Goal: Task Accomplishment & Management: Use online tool/utility

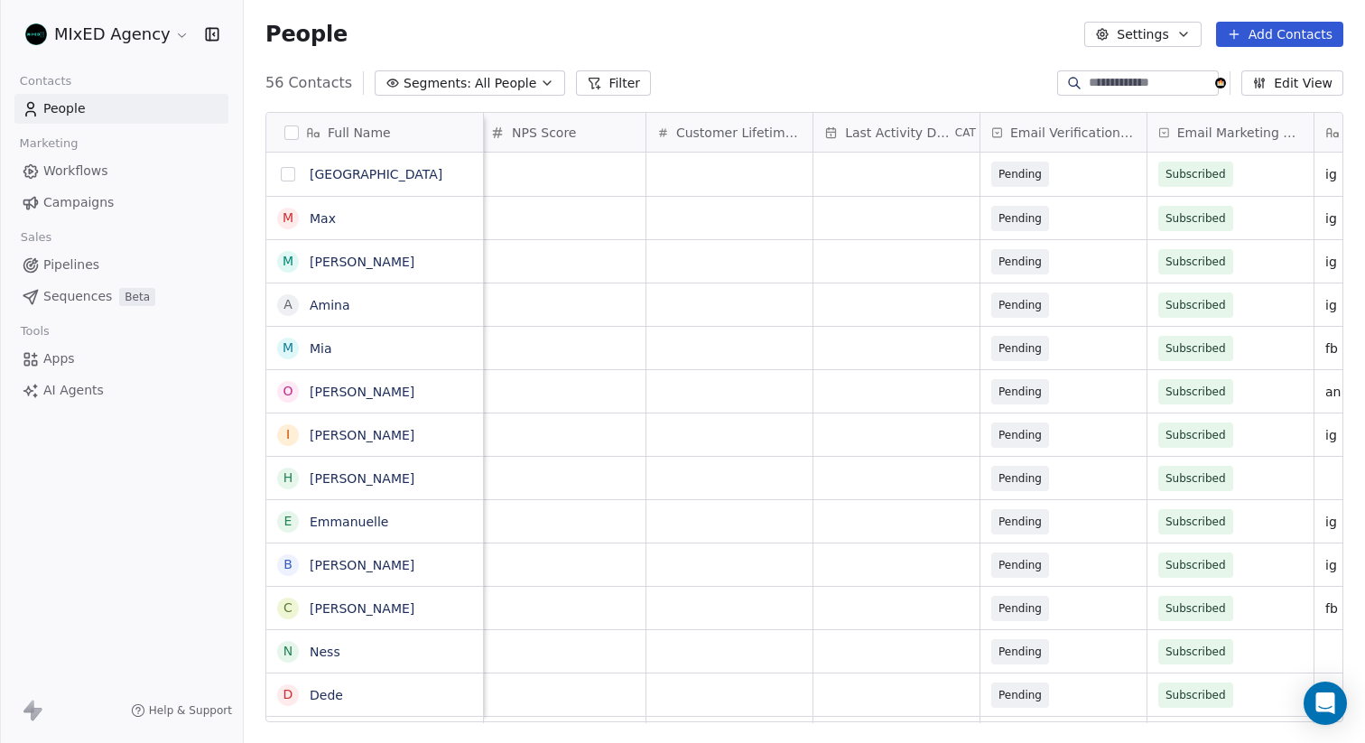
click at [286, 172] on button "grid" at bounding box center [288, 174] width 14 height 14
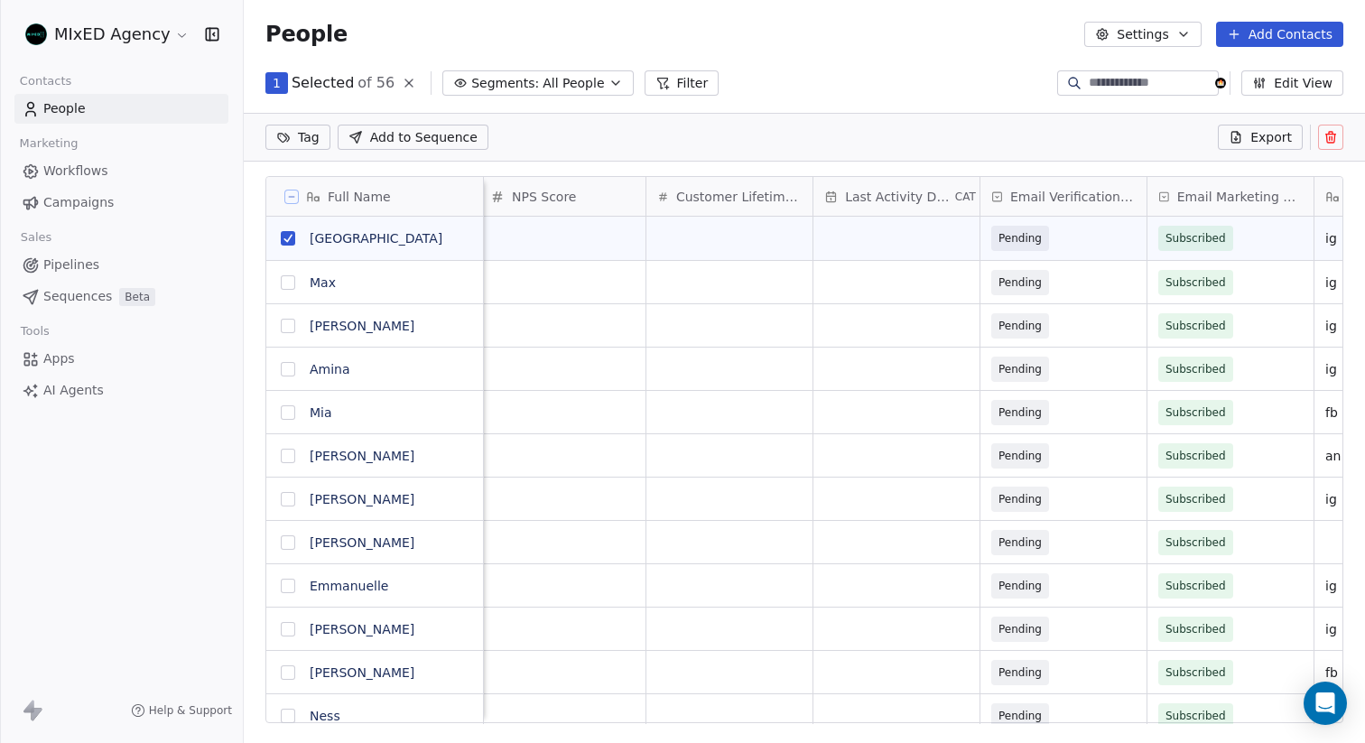
scroll to position [577, 1107]
click at [85, 362] on link "Apps" at bounding box center [121, 359] width 214 height 30
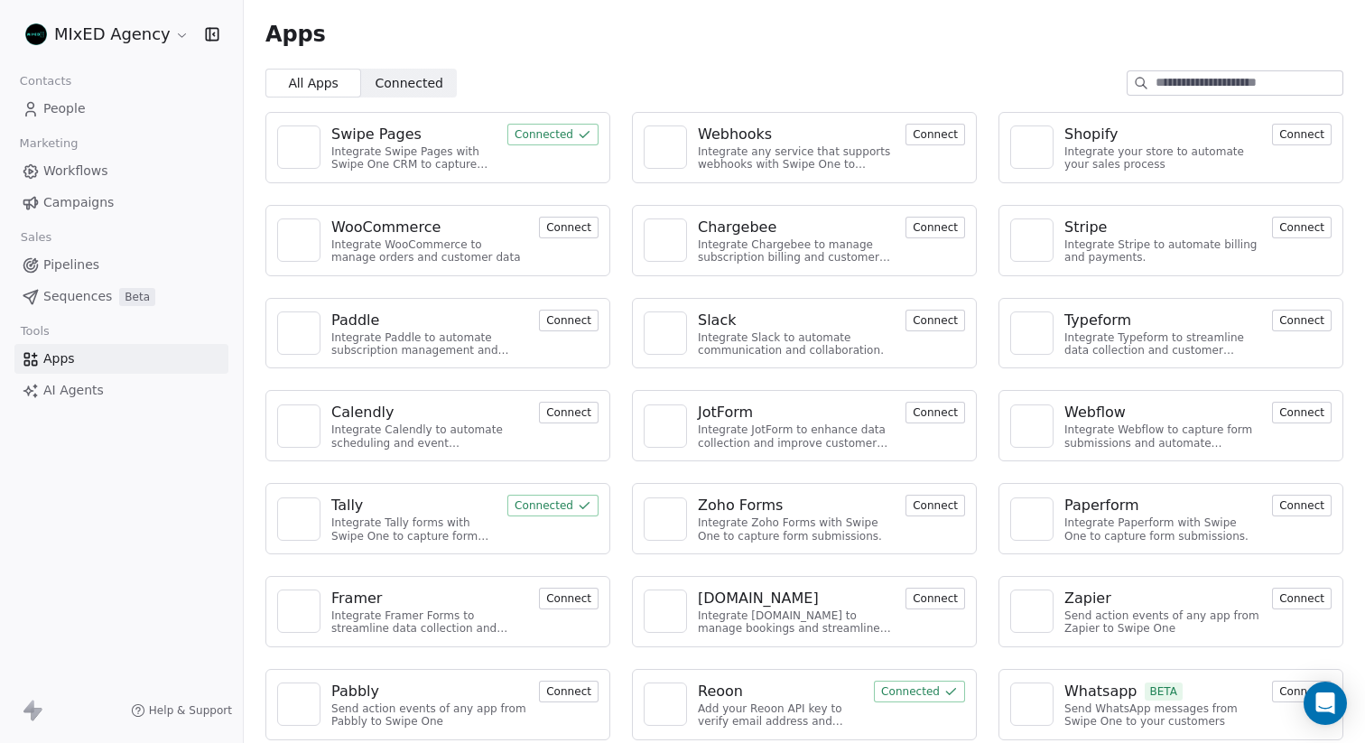
scroll to position [11, 0]
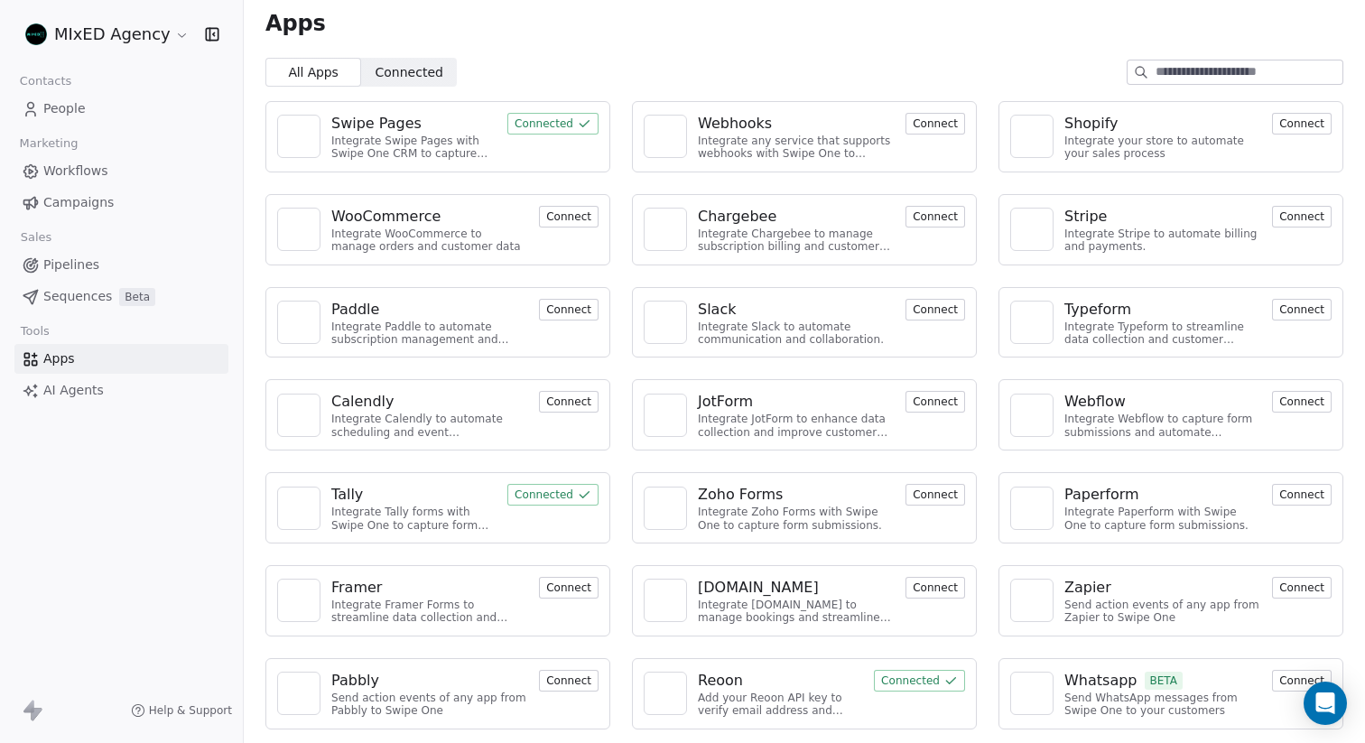
click at [729, 684] on div "Reoon" at bounding box center [720, 681] width 45 height 22
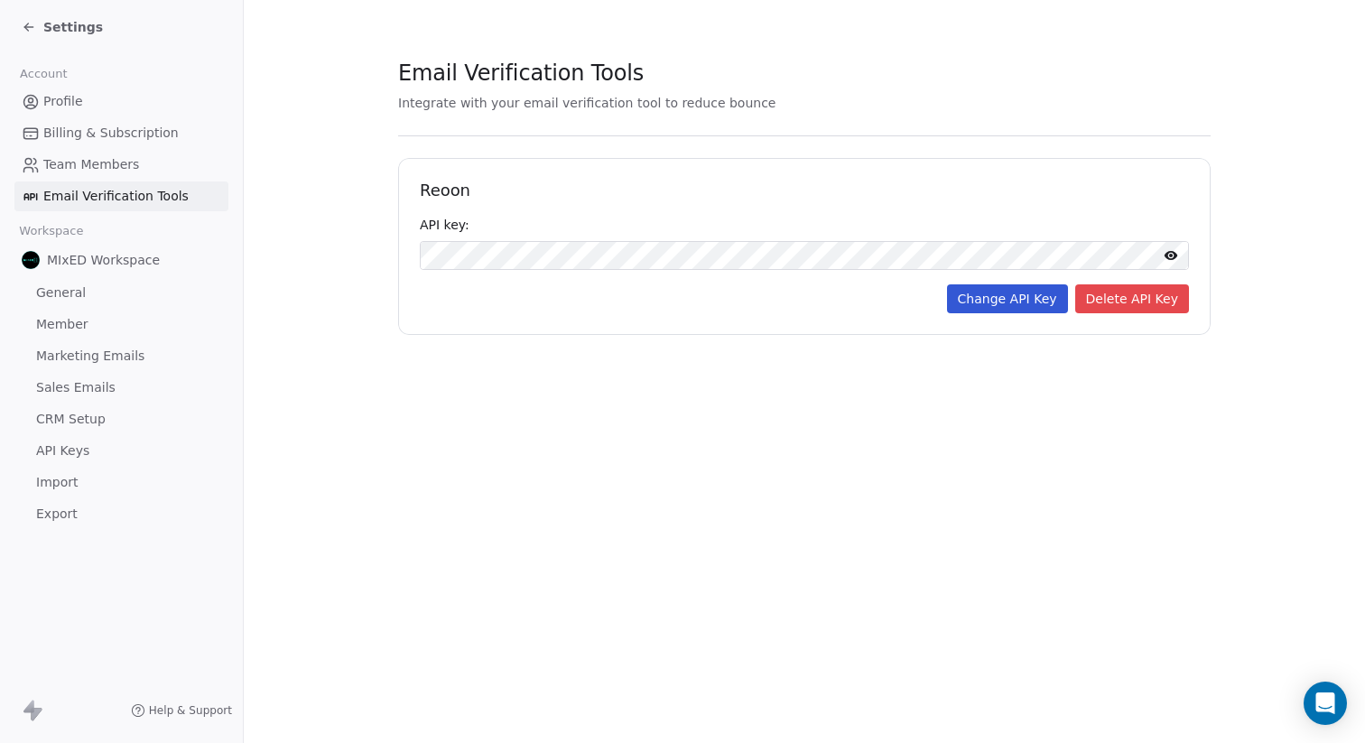
click at [79, 95] on span "Profile" at bounding box center [63, 101] width 40 height 19
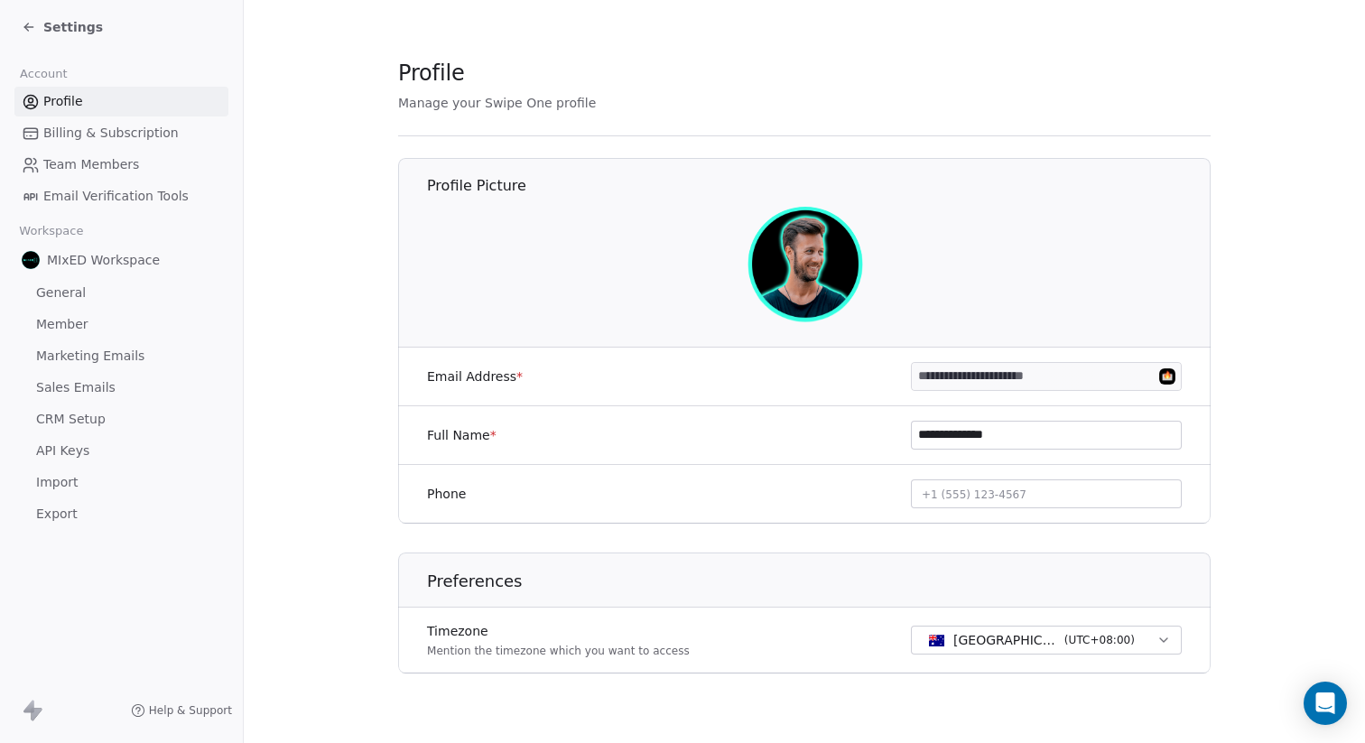
click at [75, 30] on span "Settings" at bounding box center [73, 27] width 60 height 18
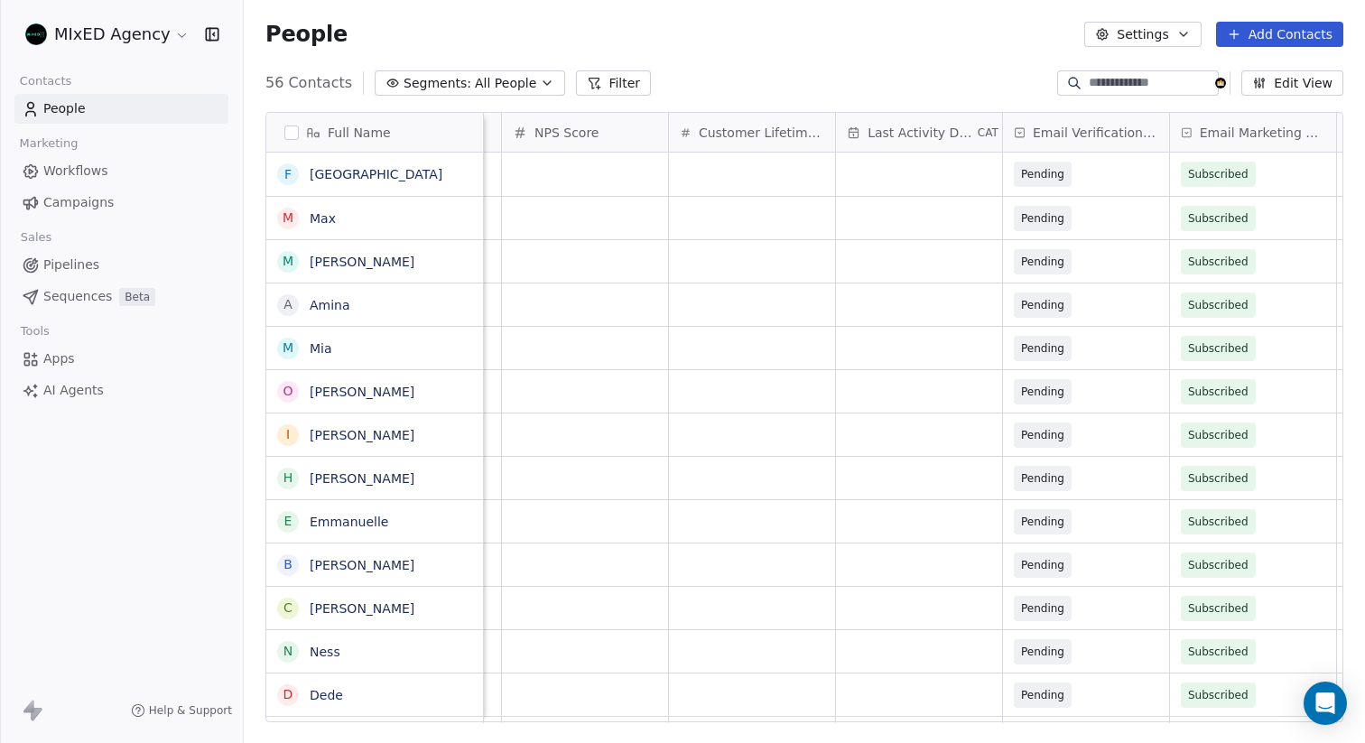
scroll to position [0, 1580]
click at [1094, 175] on span "Pending" at bounding box center [1066, 174] width 110 height 25
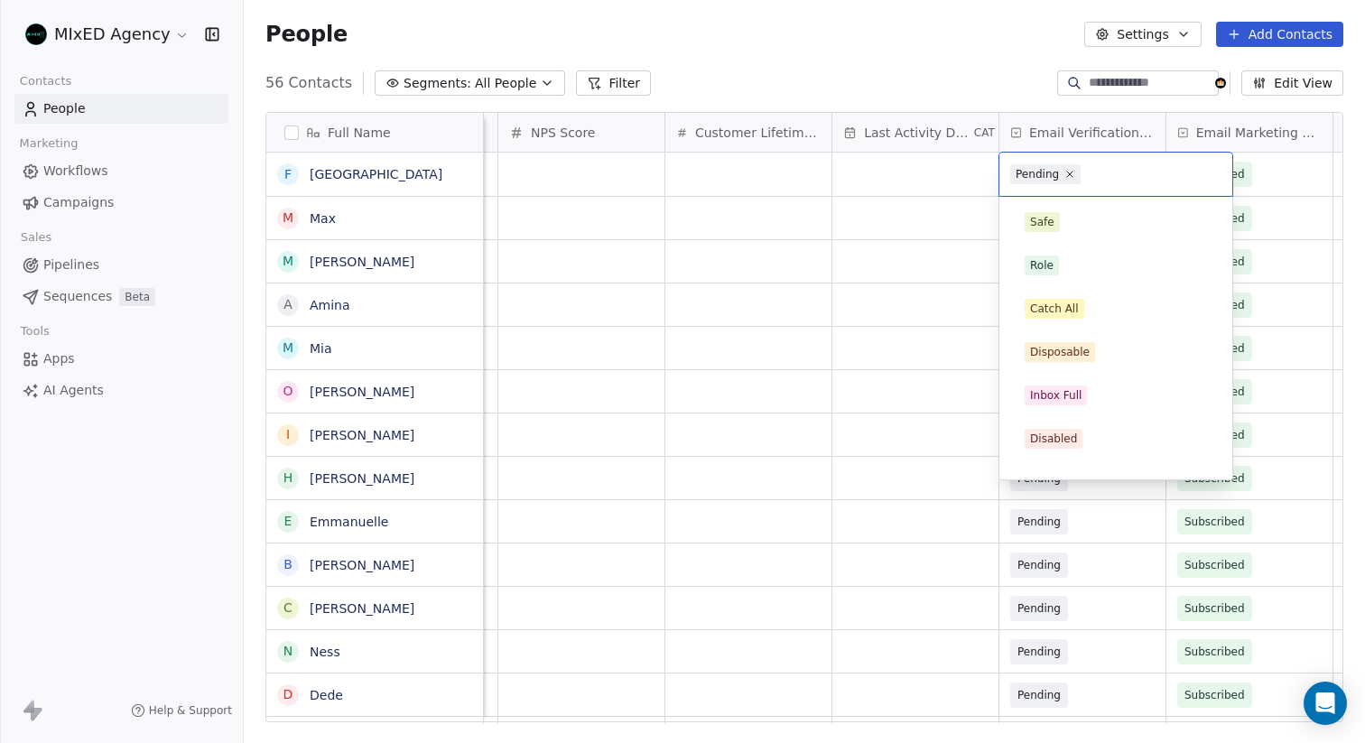
scroll to position [71, 0]
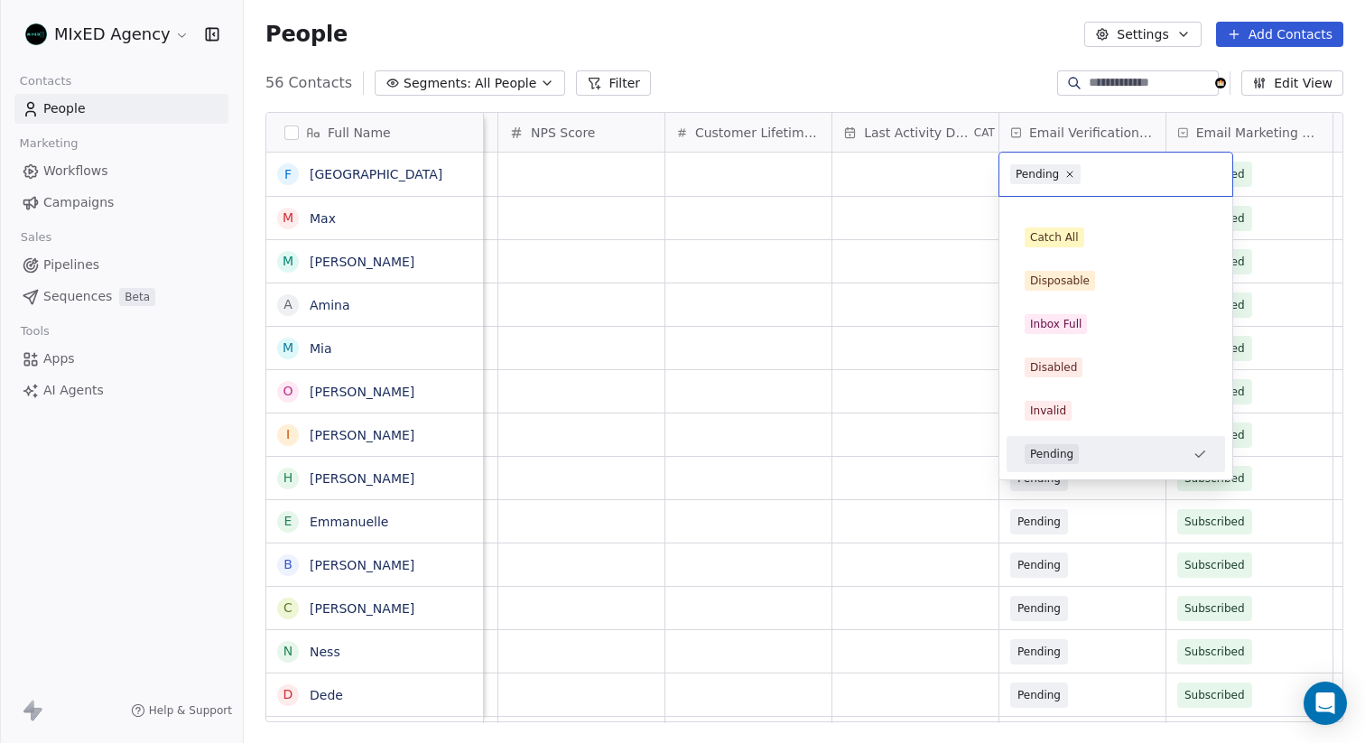
click at [1024, 88] on html "MIxED Agency Contacts People Marketing Workflows Campaigns Sales Pipelines Sequ…" at bounding box center [682, 371] width 1365 height 743
click at [892, 193] on html "MIxED Agency Contacts People Marketing Workflows Campaigns Sales Pipelines Sequ…" at bounding box center [682, 371] width 1365 height 743
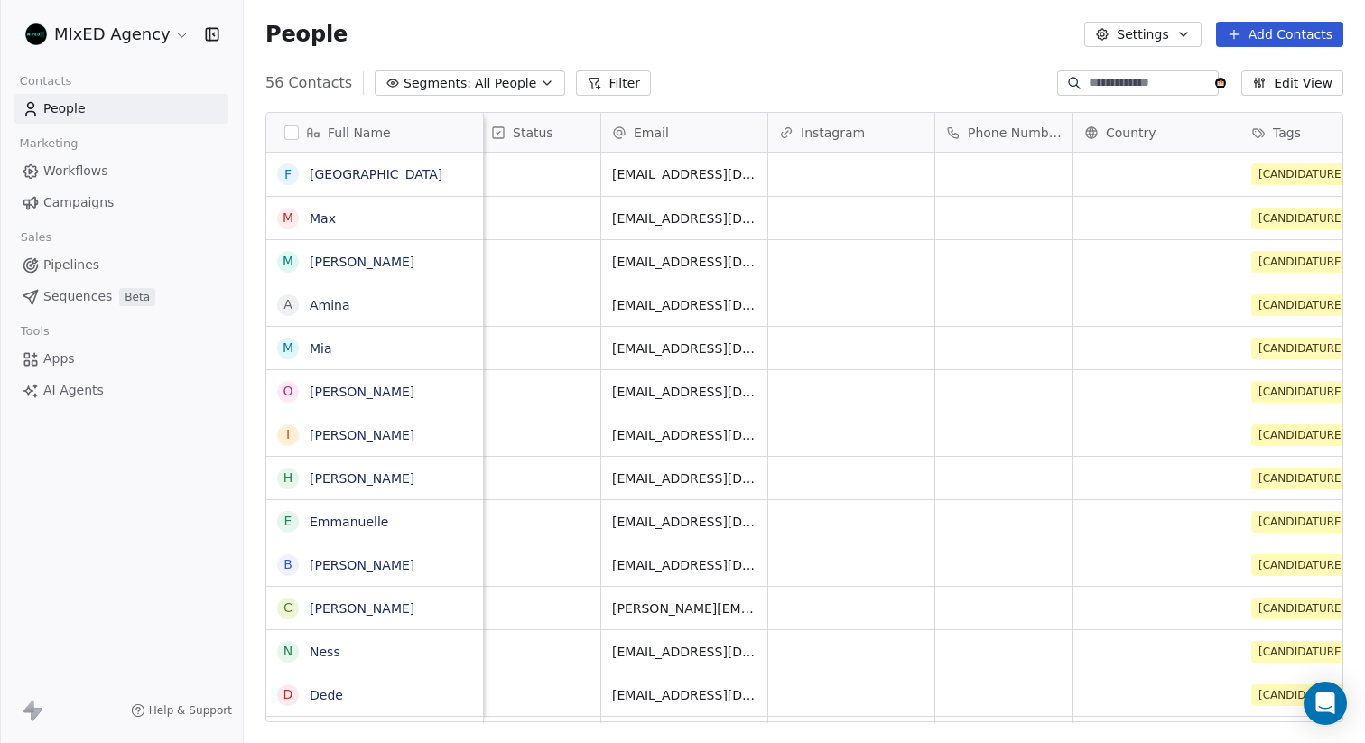
scroll to position [0, 0]
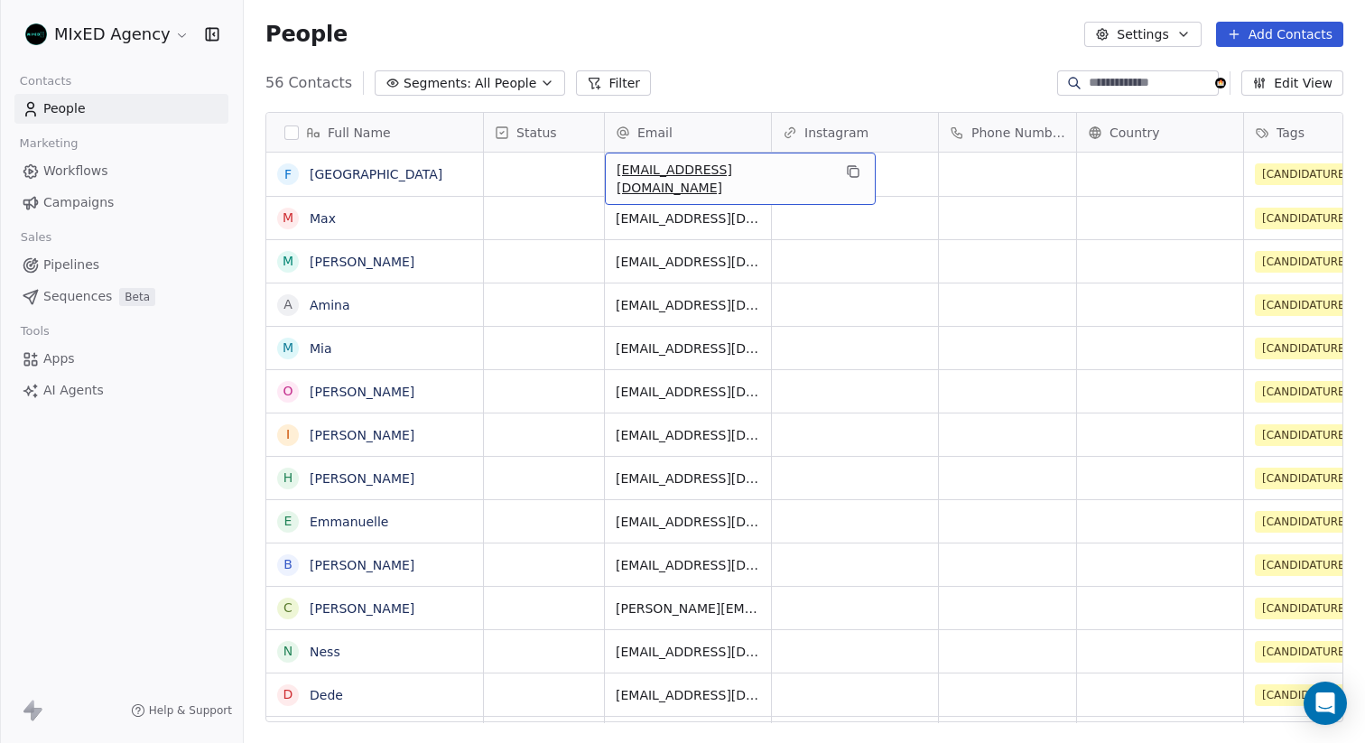
drag, startPoint x: 743, startPoint y: 176, endPoint x: 623, endPoint y: 177, distance: 120.0
click at [846, 171] on icon "grid" at bounding box center [853, 171] width 14 height 14
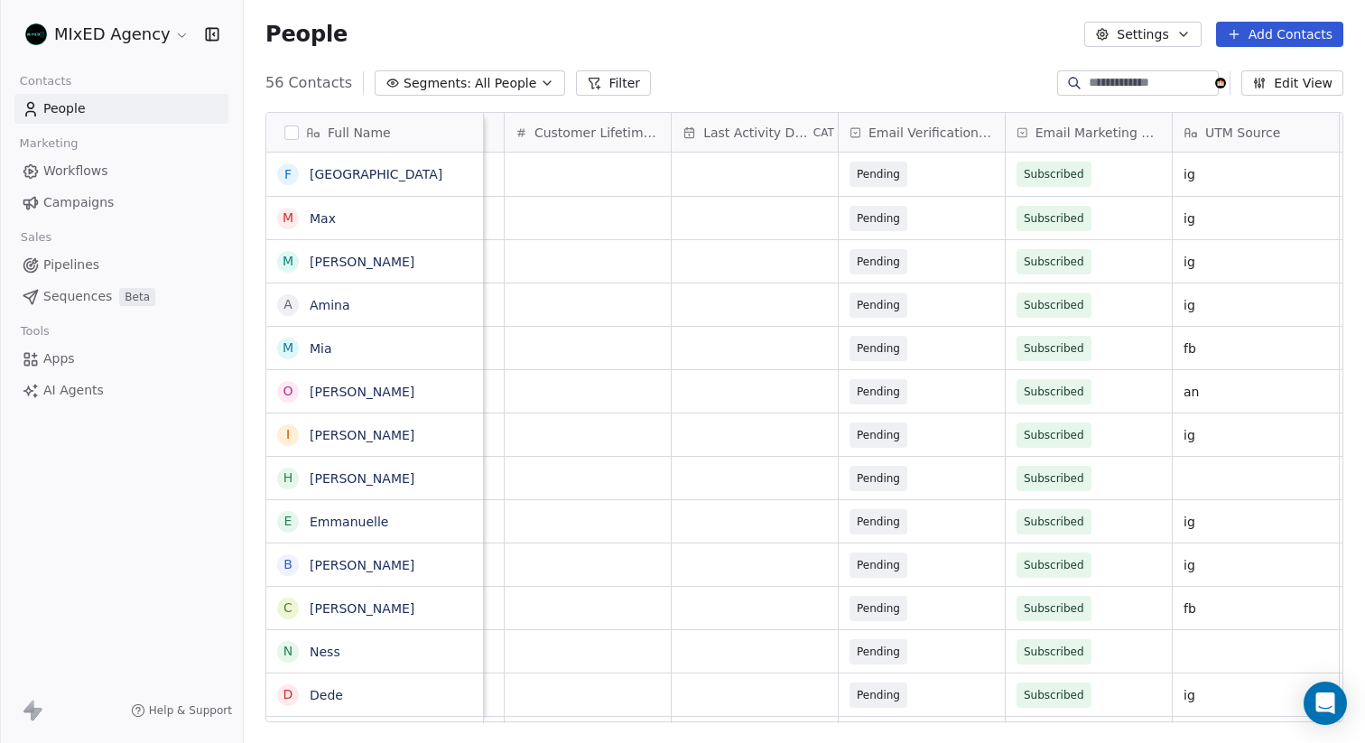
scroll to position [0, 1773]
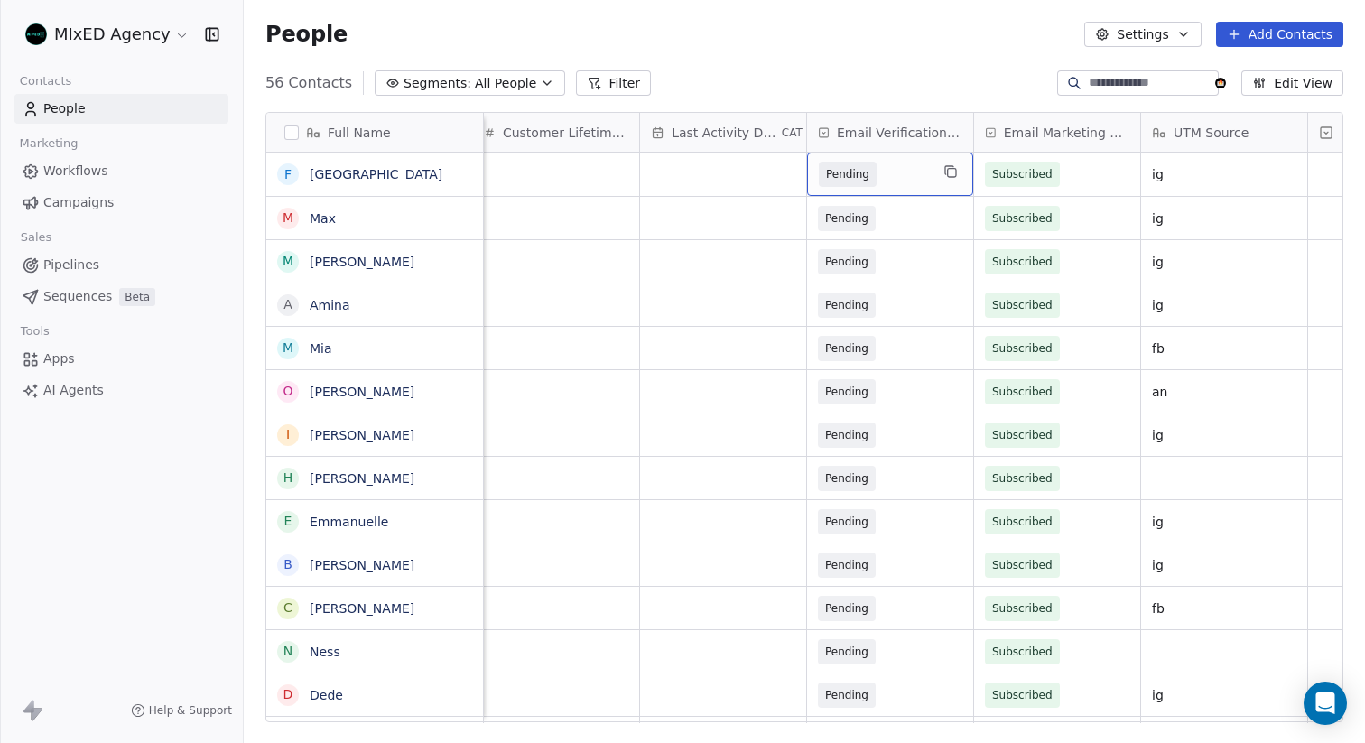
click at [880, 176] on span "Pending" at bounding box center [874, 174] width 110 height 25
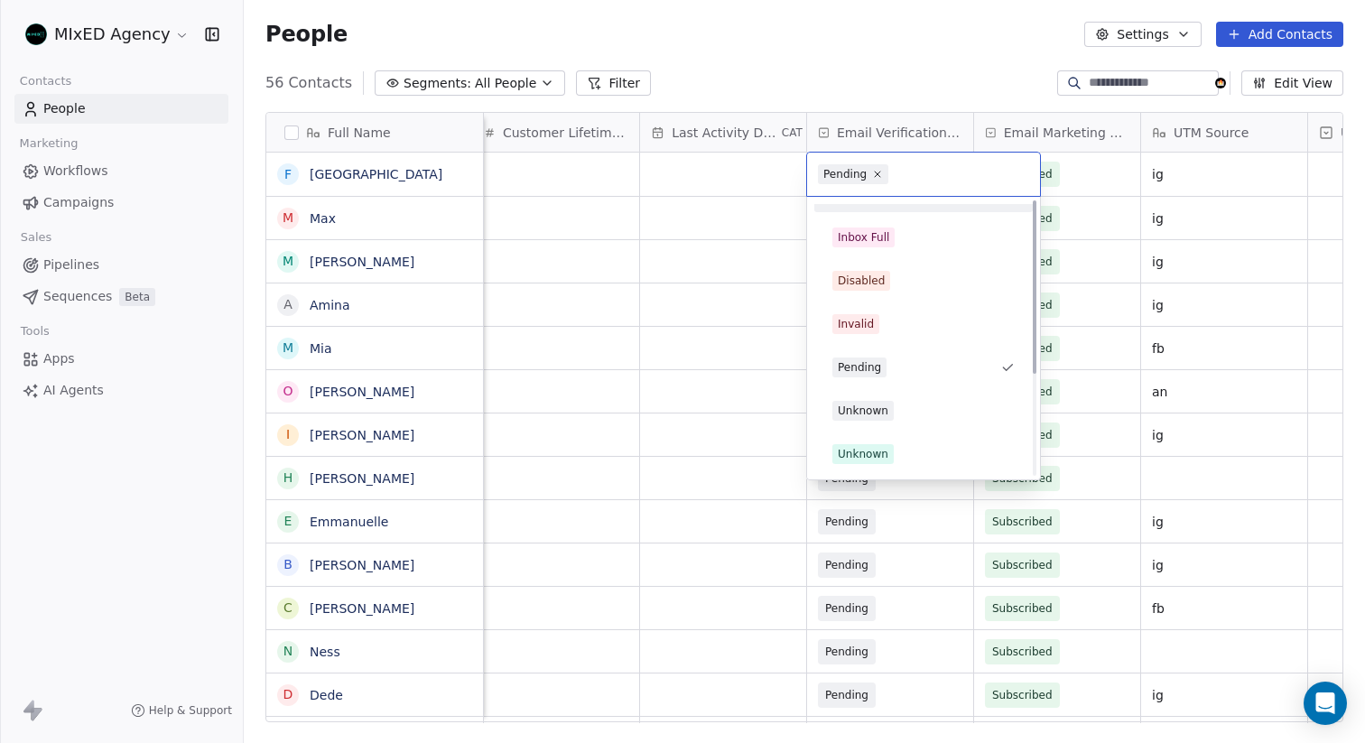
scroll to position [0, 0]
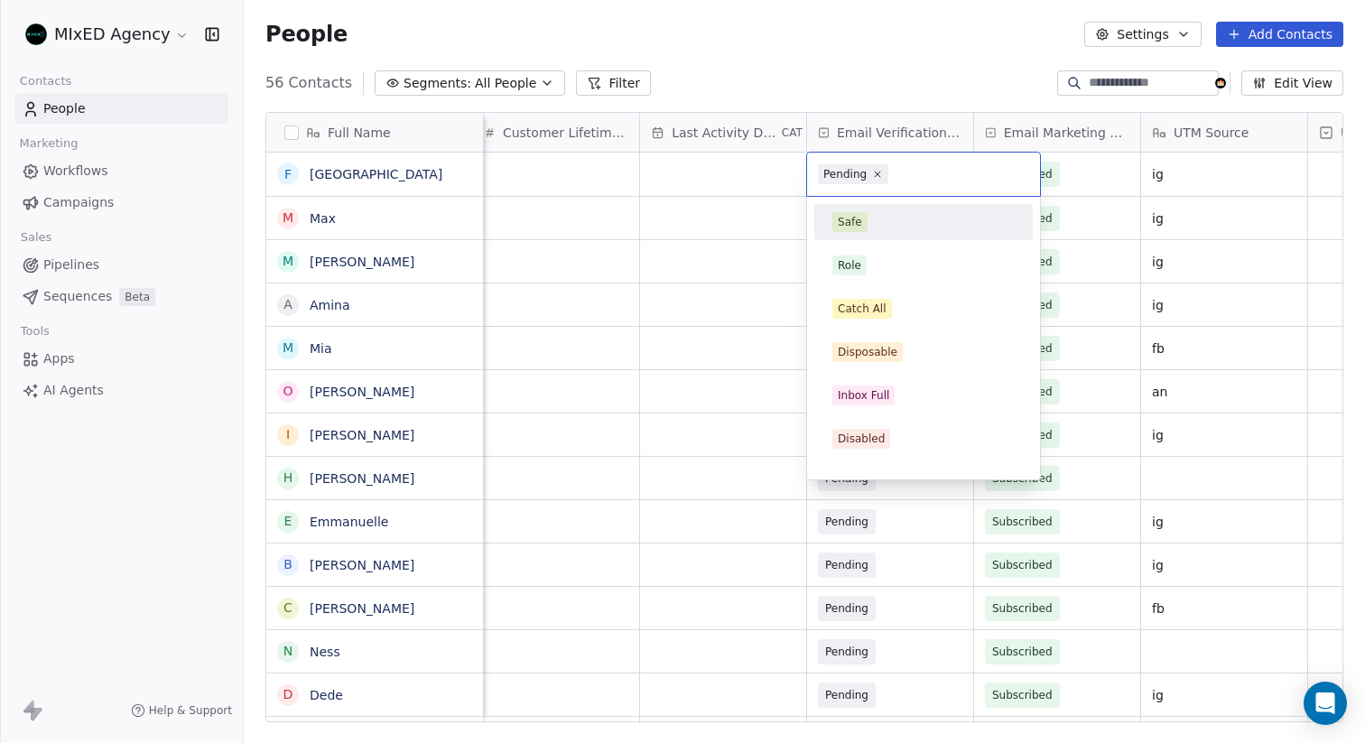
click at [890, 230] on div "Safe" at bounding box center [923, 222] width 182 height 20
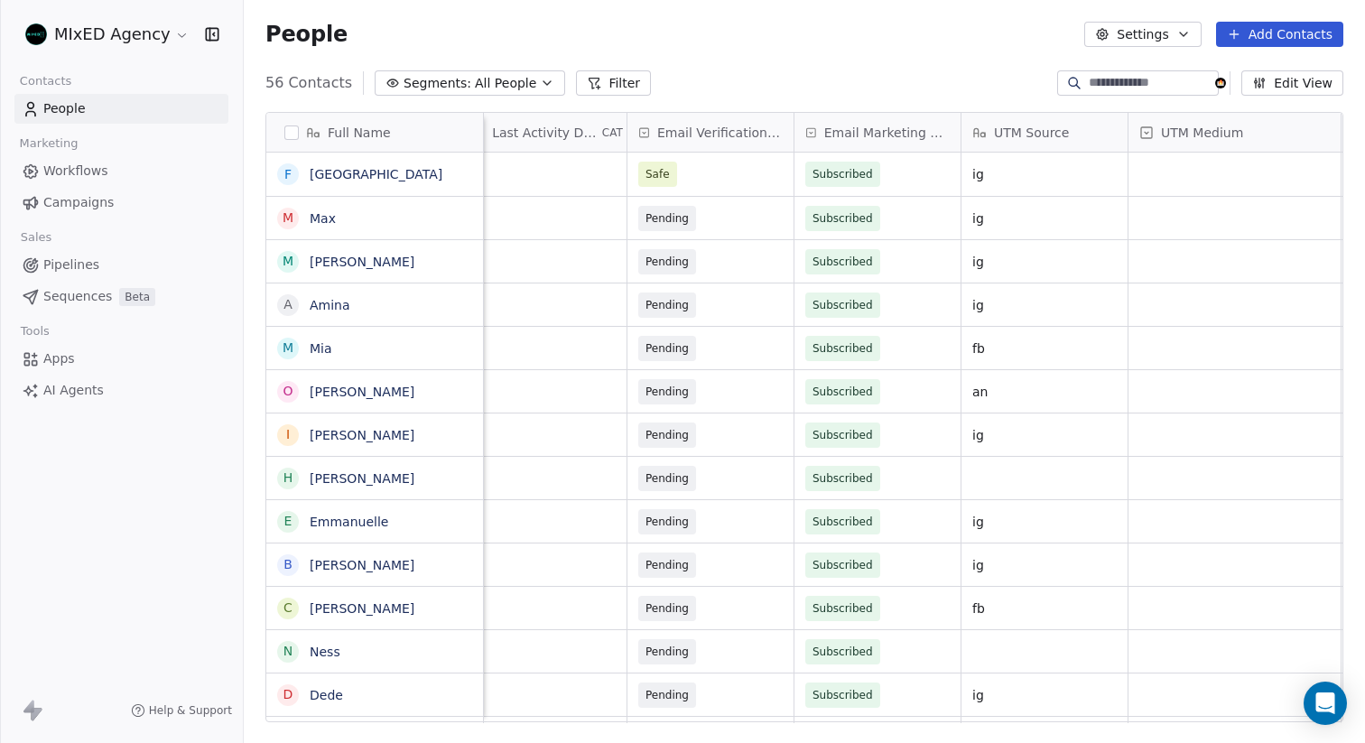
scroll to position [4, 1952]
click at [94, 171] on span "Workflows" at bounding box center [75, 171] width 65 height 19
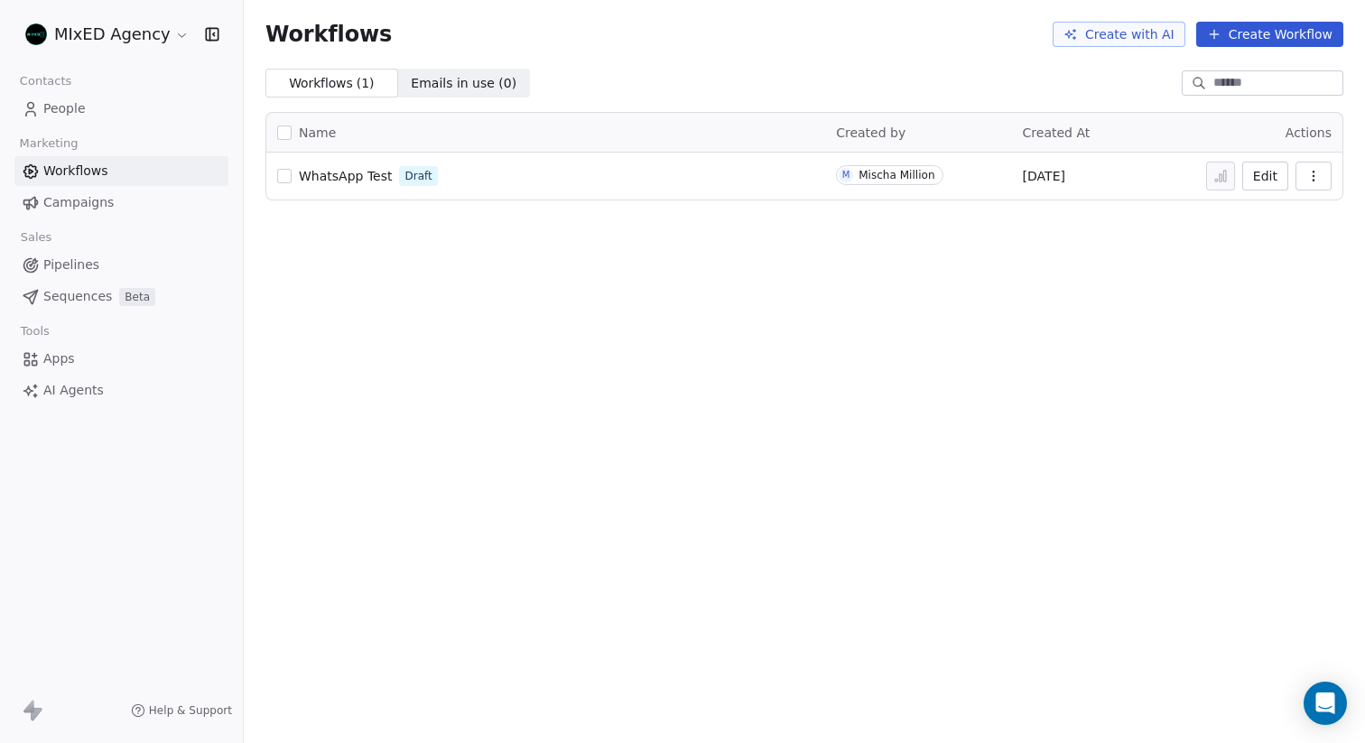
click at [1270, 31] on button "Create Workflow" at bounding box center [1269, 34] width 147 height 25
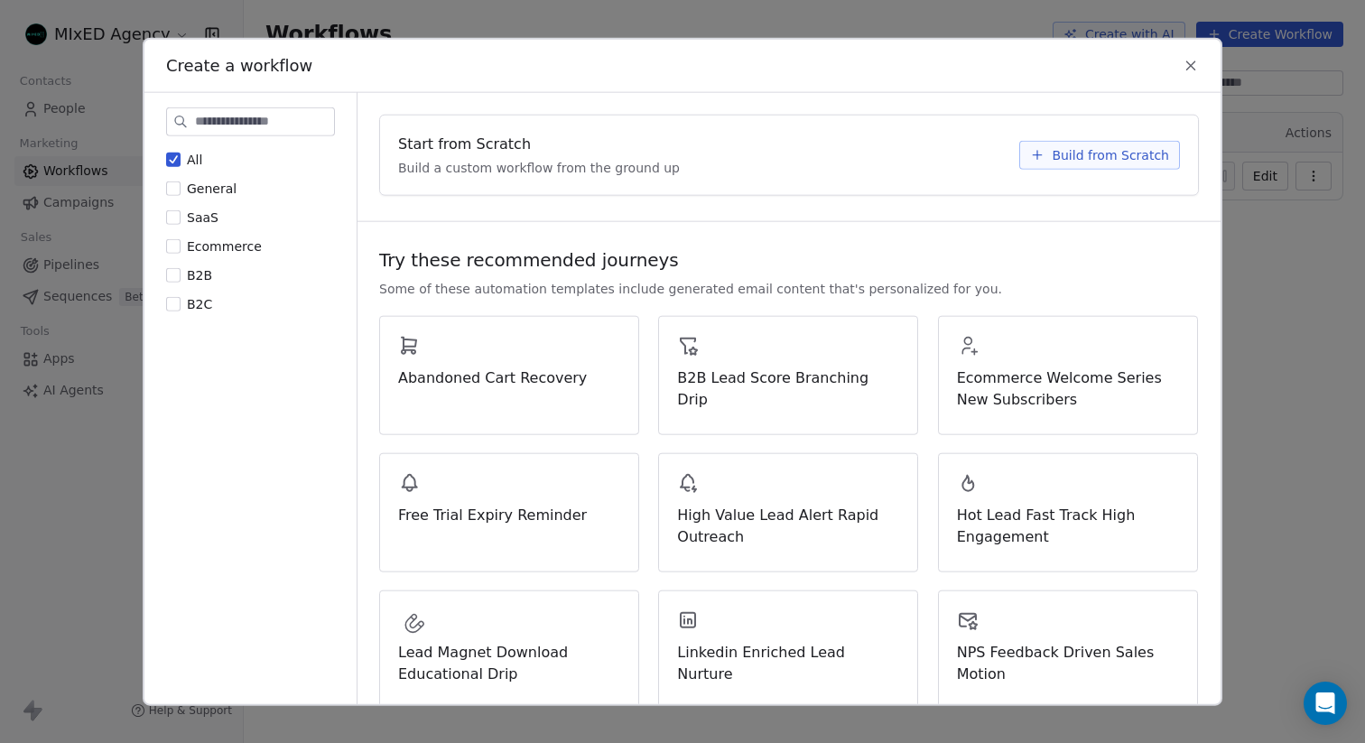
click at [1189, 63] on icon at bounding box center [1191, 65] width 8 height 8
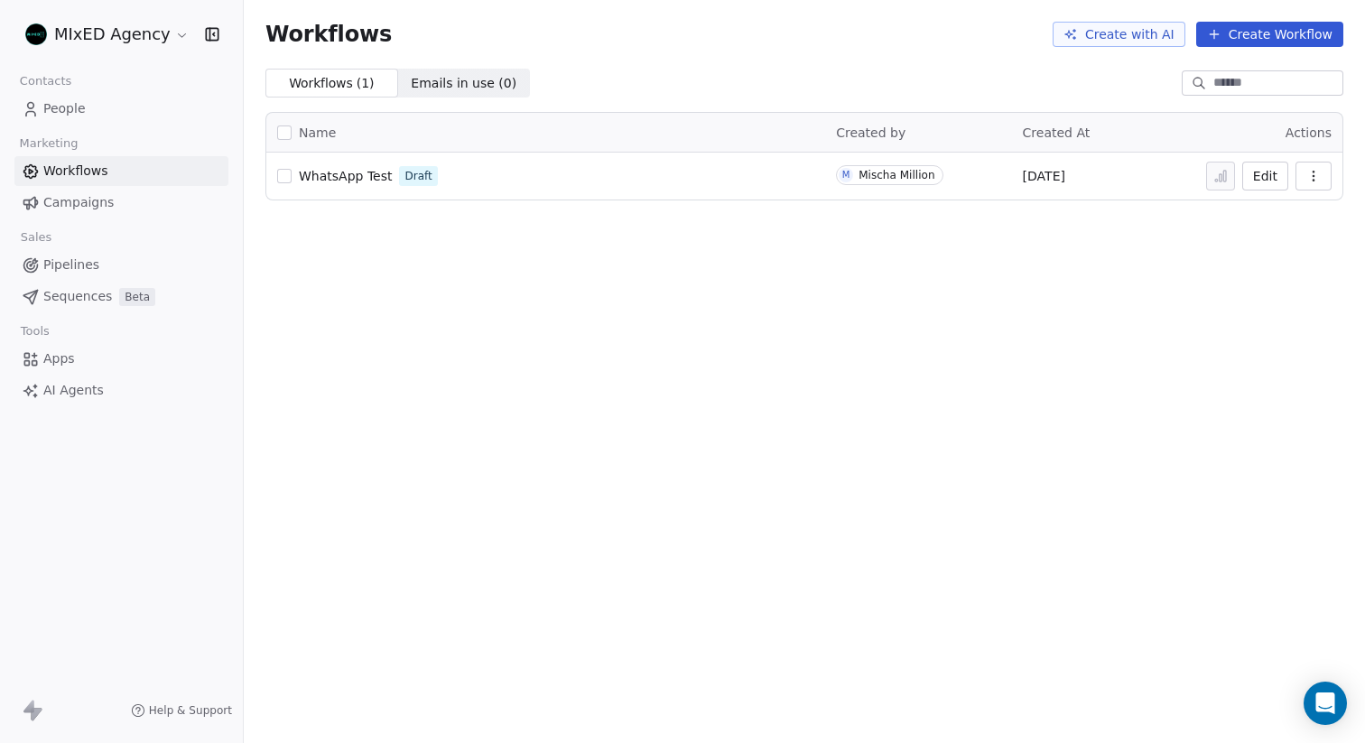
click at [114, 194] on link "Campaigns" at bounding box center [121, 203] width 214 height 30
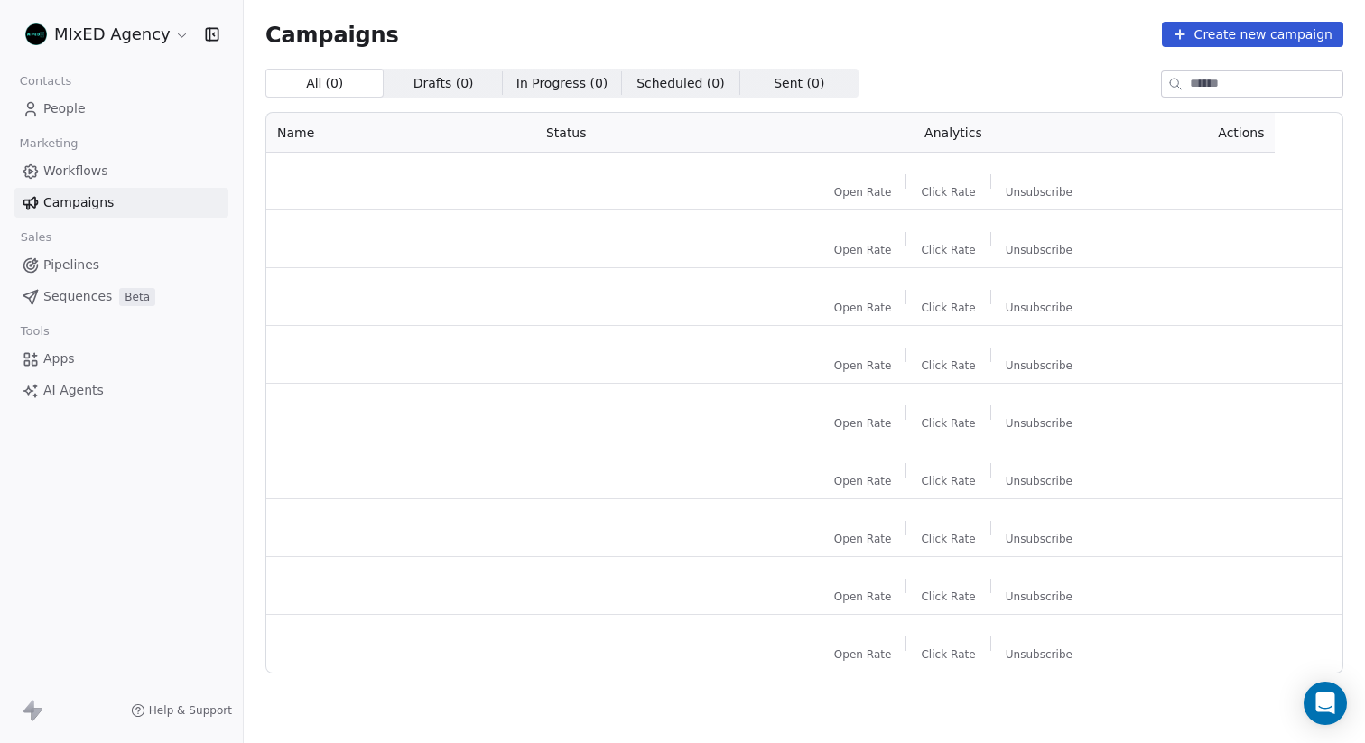
click at [112, 165] on link "Workflows" at bounding box center [121, 171] width 214 height 30
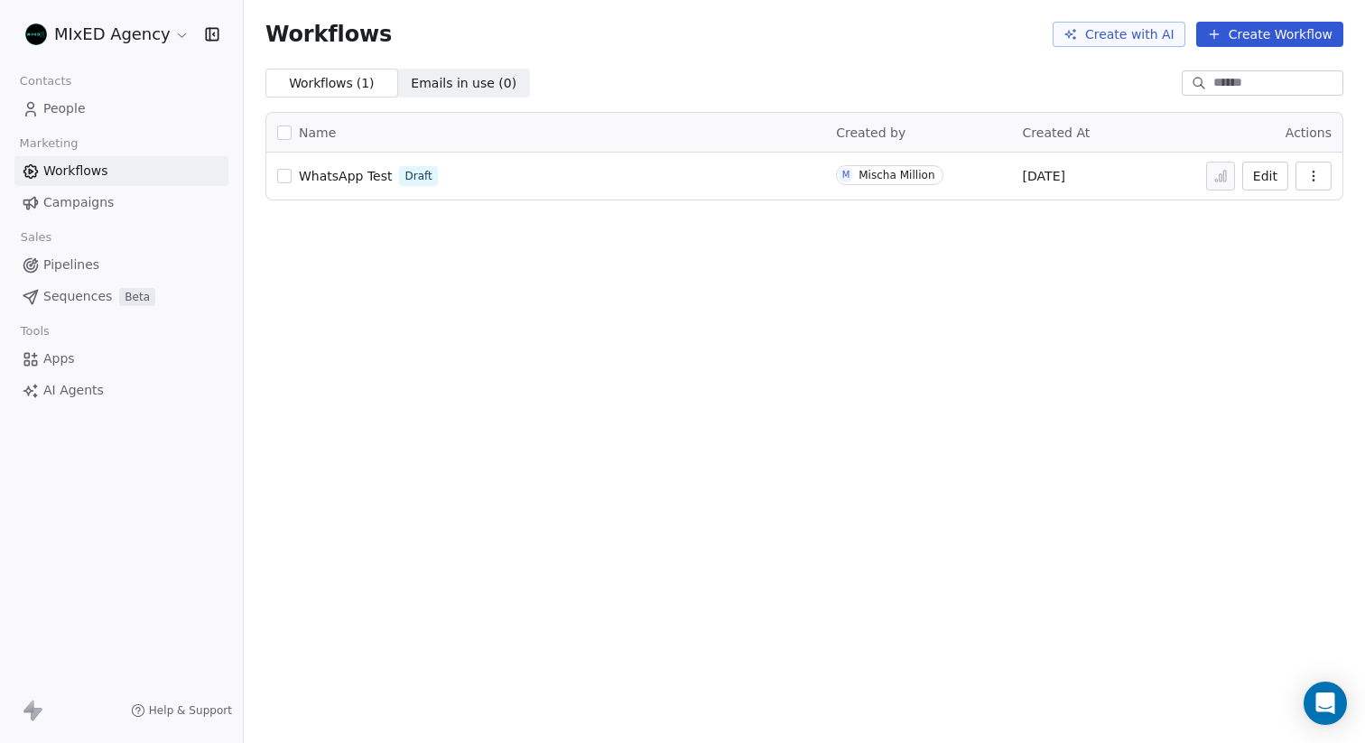
click at [1255, 32] on button "Create Workflow" at bounding box center [1269, 34] width 147 height 25
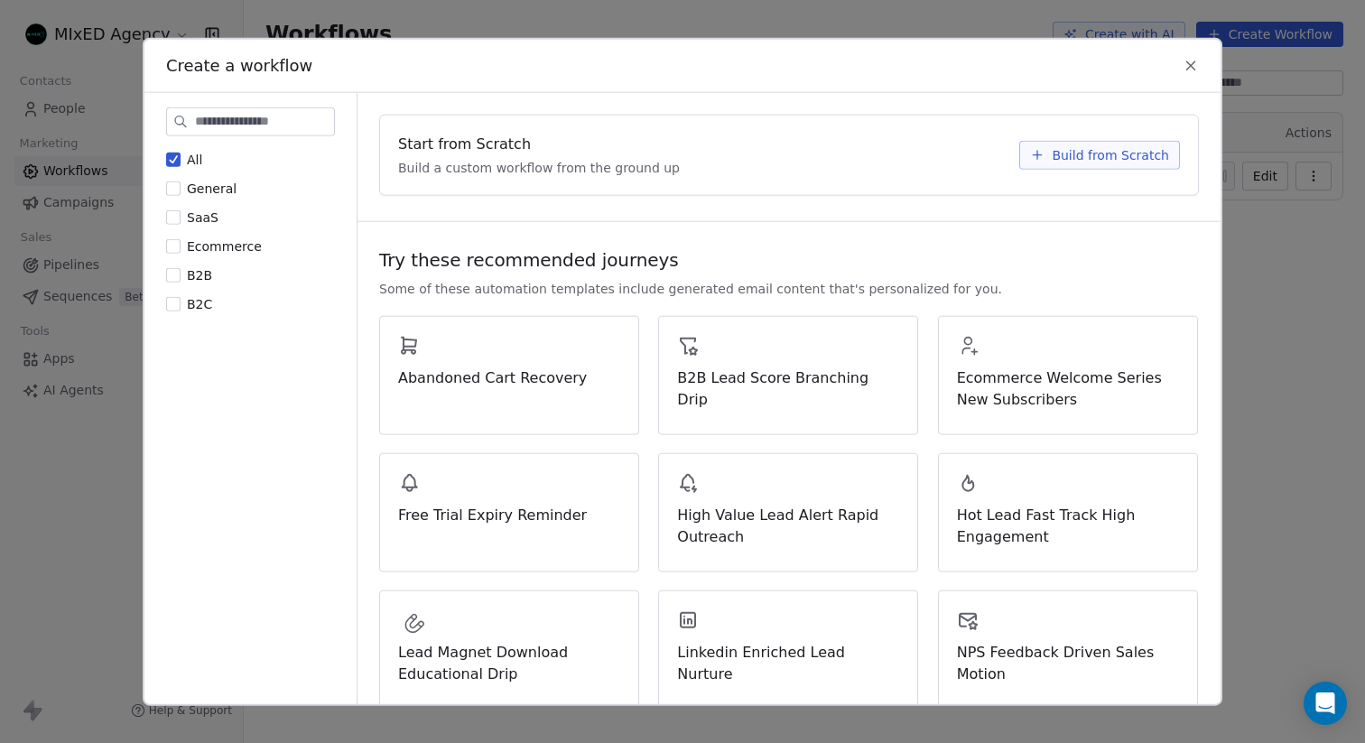
click at [1060, 150] on span "Build from Scratch" at bounding box center [1109, 154] width 117 height 18
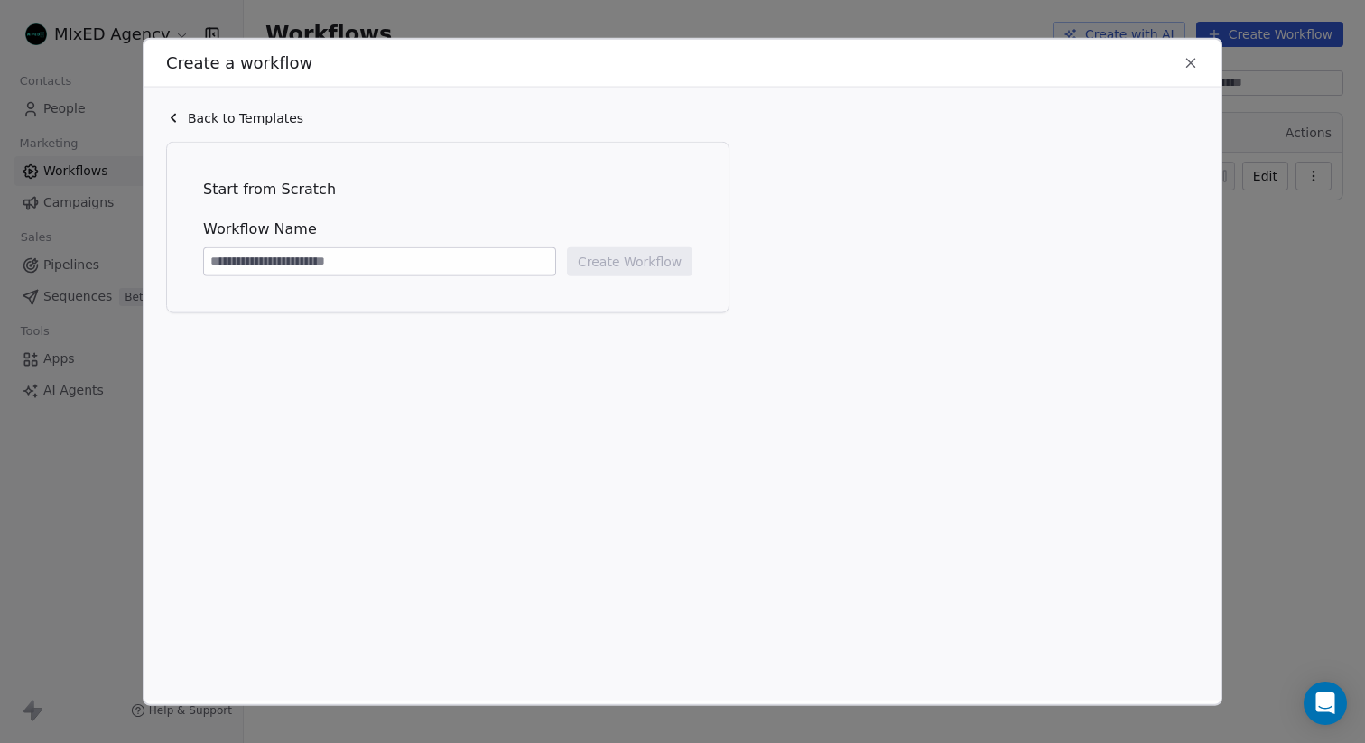
click at [329, 259] on input at bounding box center [379, 260] width 351 height 27
type input "**********"
click at [631, 262] on button "Create Workflow" at bounding box center [629, 260] width 125 height 29
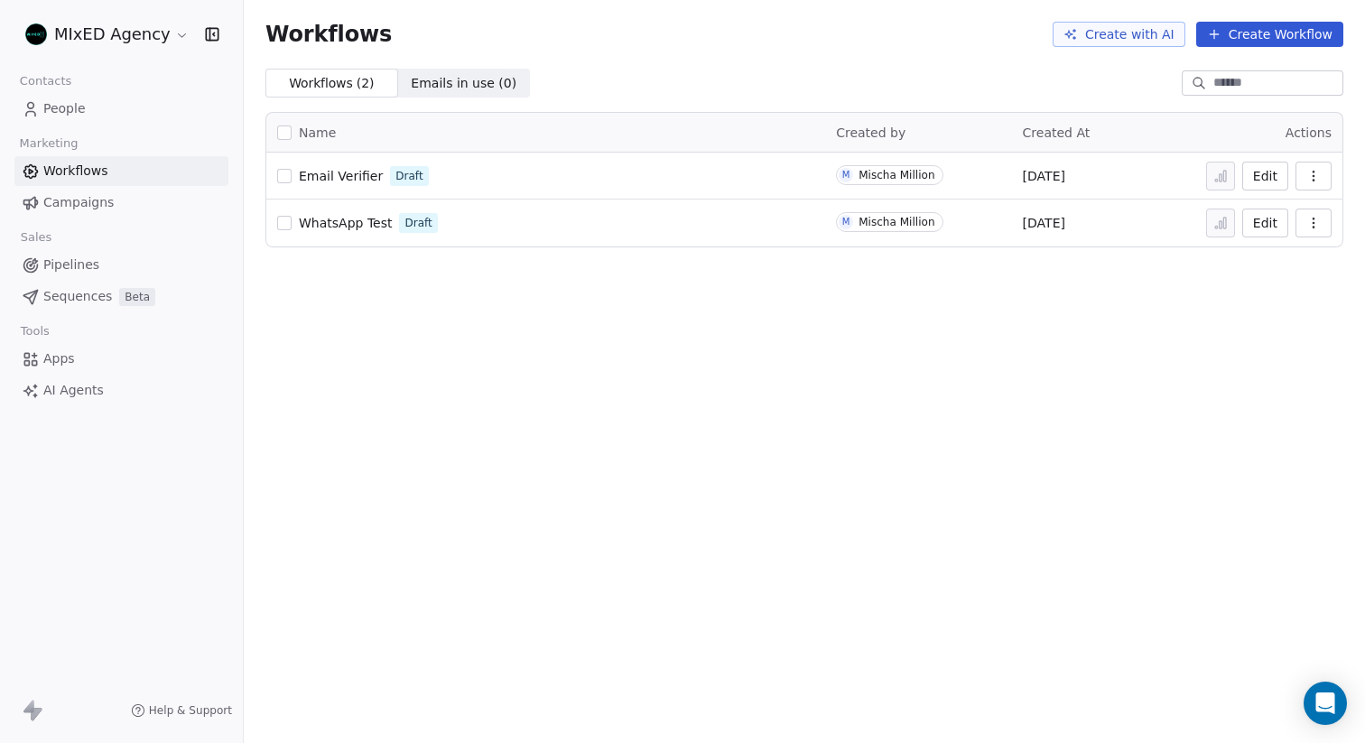
click at [1260, 179] on button "Edit" at bounding box center [1265, 176] width 46 height 29
